Goal: Navigation & Orientation: Go to known website

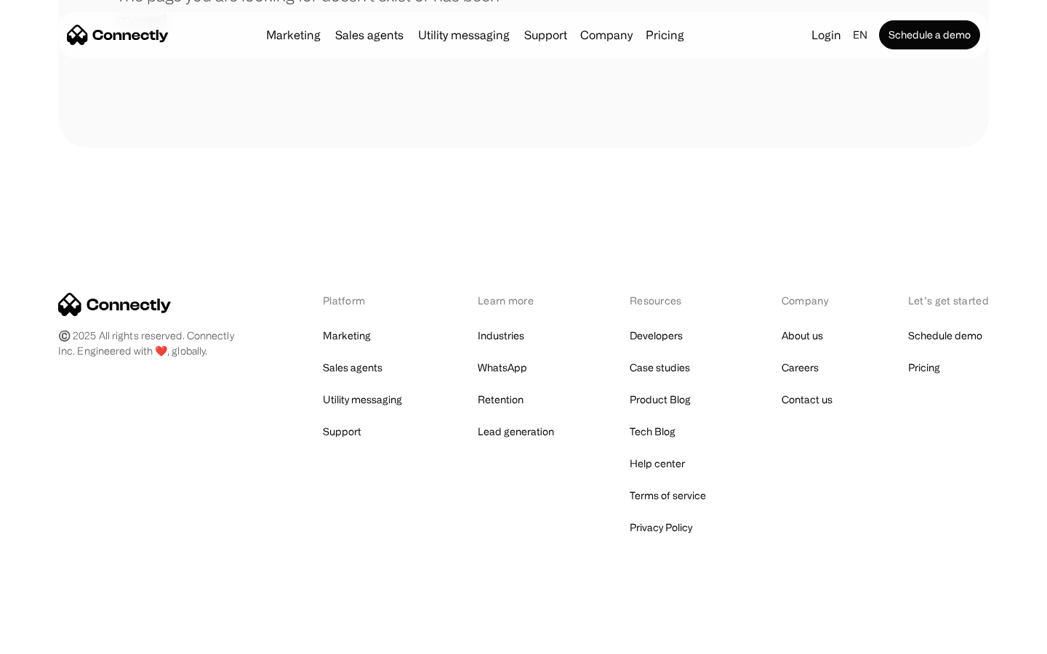
scroll to position [265, 0]
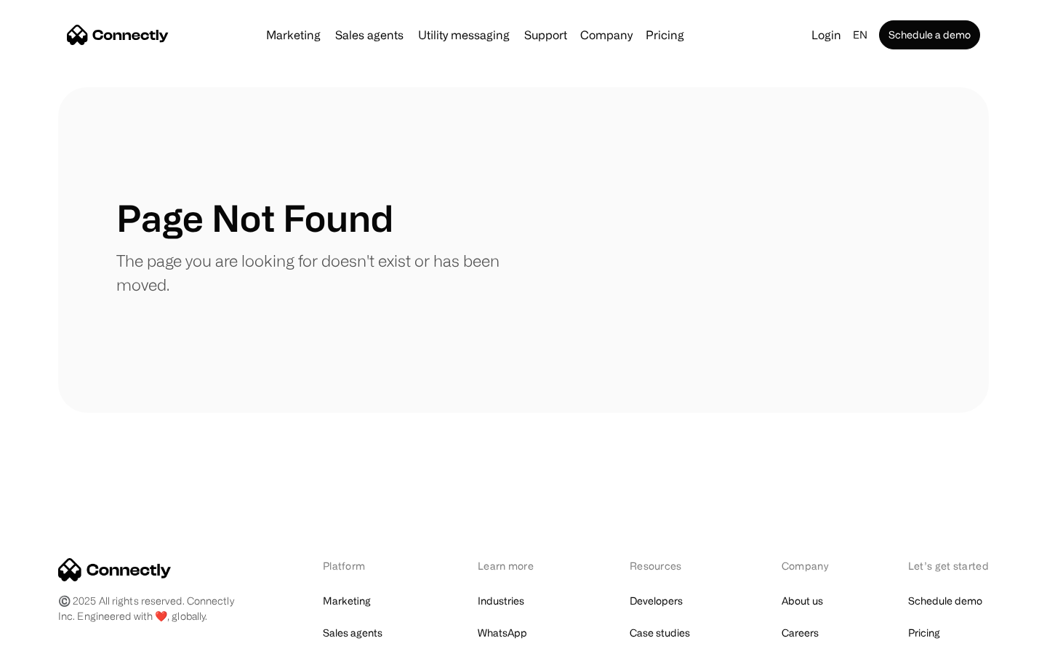
scroll to position [265, 0]
